Goal: Task Accomplishment & Management: Use online tool/utility

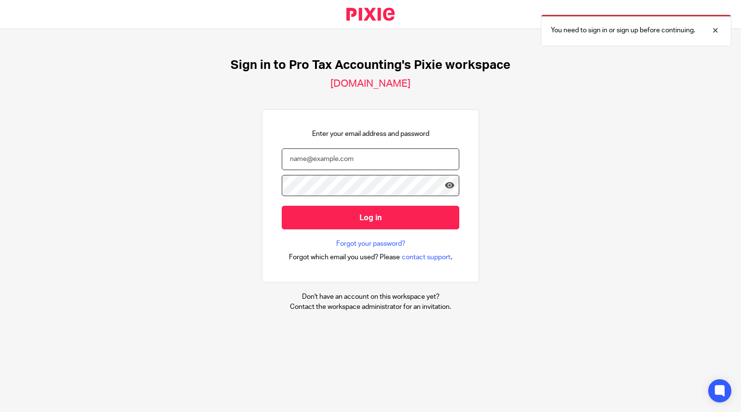
type input "[PERSON_NAME][EMAIL_ADDRESS][DOMAIN_NAME]"
click at [368, 222] on input "Log in" at bounding box center [370, 218] width 177 height 24
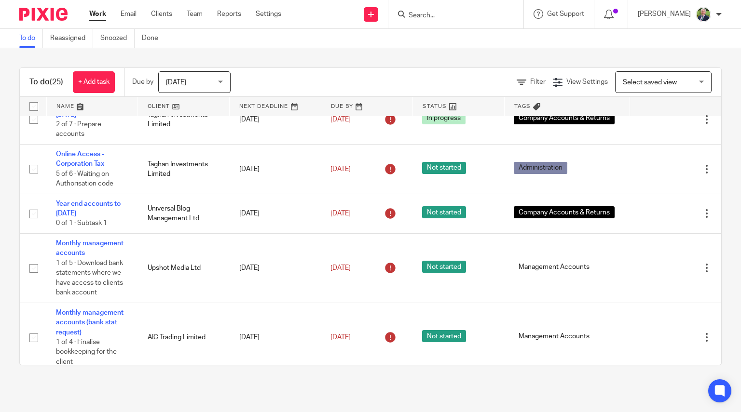
scroll to position [744, 0]
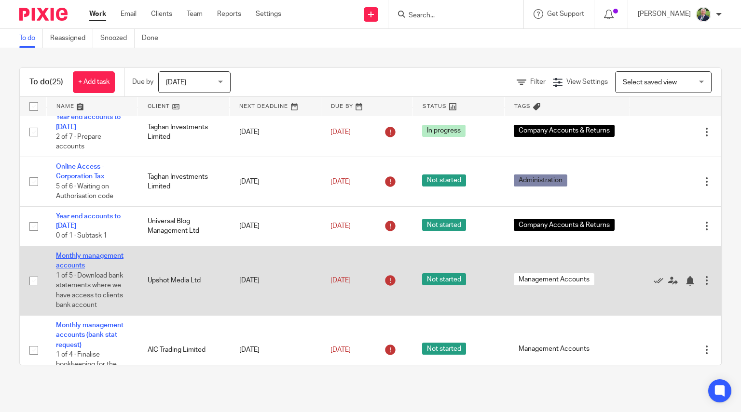
click at [72, 269] on link "Monthly management accounts" at bounding box center [90, 261] width 68 height 16
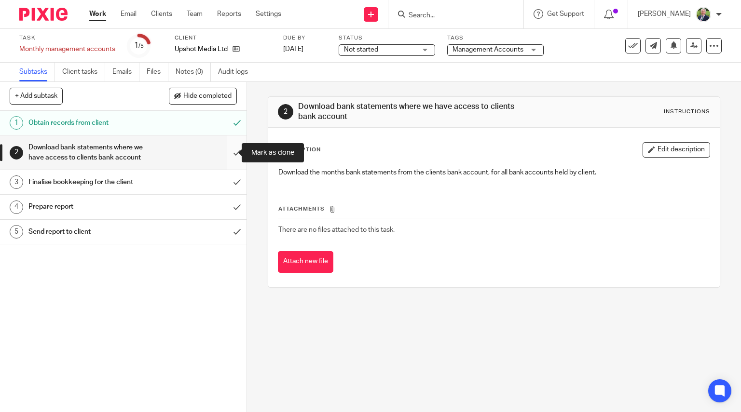
click at [226, 153] on input "submit" at bounding box center [123, 153] width 246 height 34
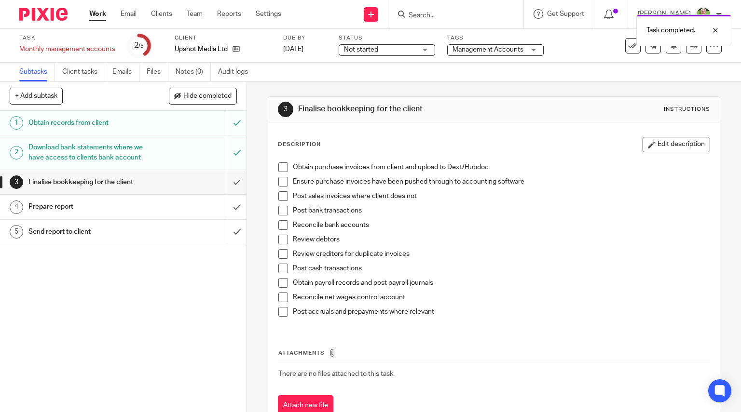
click at [281, 164] on span at bounding box center [283, 168] width 10 height 10
click at [282, 183] on span at bounding box center [283, 182] width 10 height 10
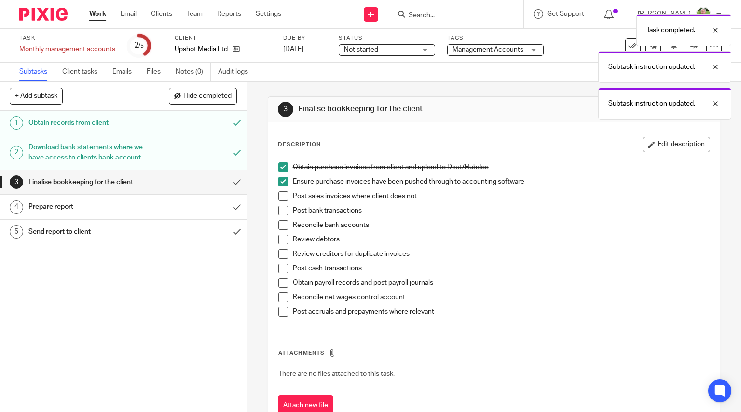
click at [278, 195] on span at bounding box center [283, 196] width 10 height 10
